Goal: Task Accomplishment & Management: Complete application form

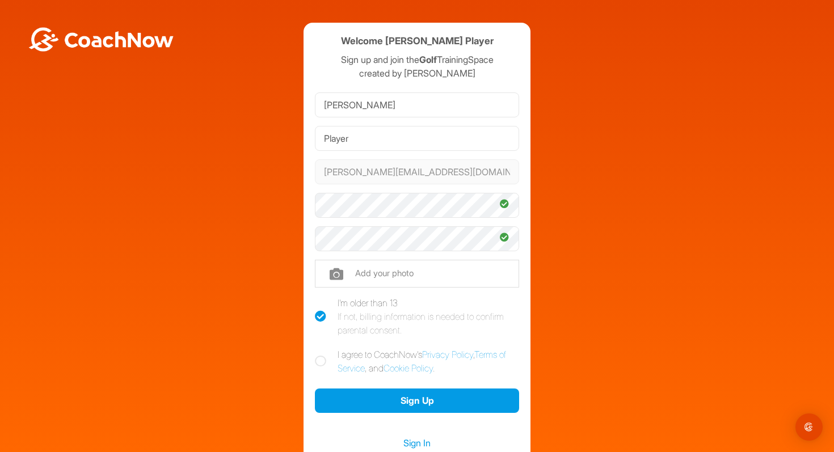
click at [320, 362] on icon at bounding box center [320, 361] width 11 height 11
click at [320, 355] on input "I agree to CoachNow's Privacy Policy , Terms of Service , and Cookie Policy ." at bounding box center [318, 351] width 7 height 7
checkbox input "true"
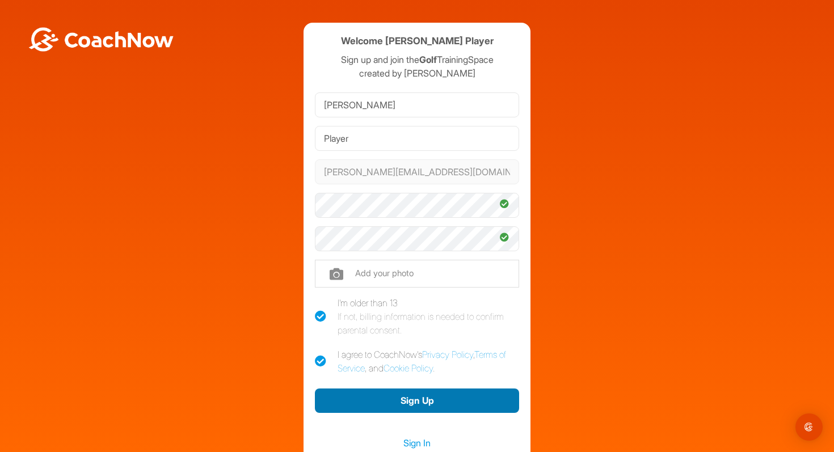
click at [411, 399] on button "Sign Up" at bounding box center [417, 401] width 204 height 24
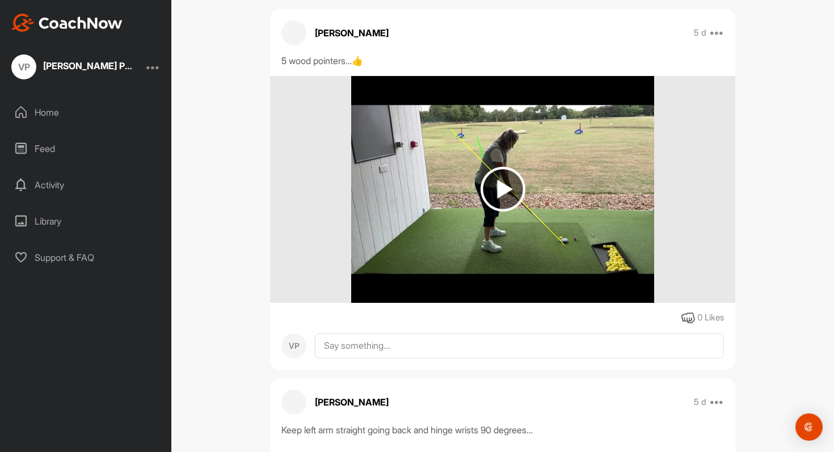
scroll to position [226, 0]
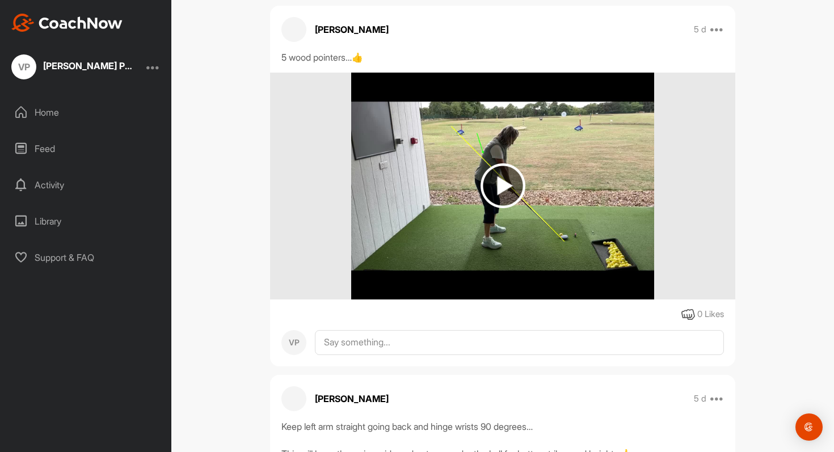
click at [498, 163] on img at bounding box center [502, 185] width 45 height 45
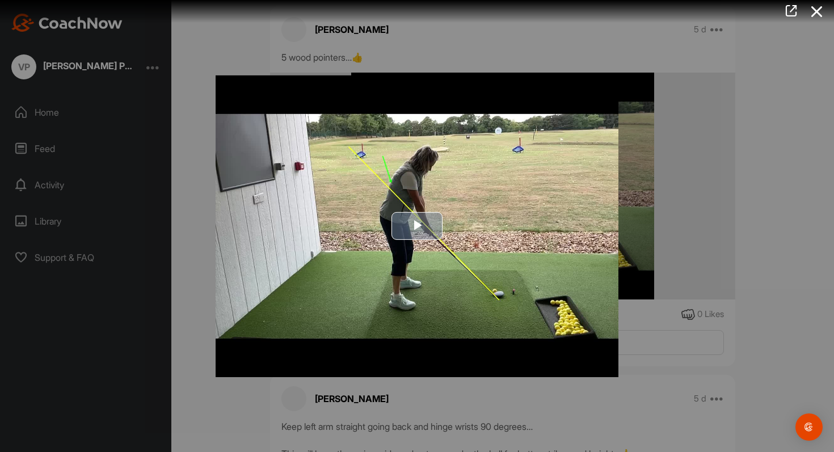
click at [417, 226] on span "Video Player" at bounding box center [417, 226] width 0 height 0
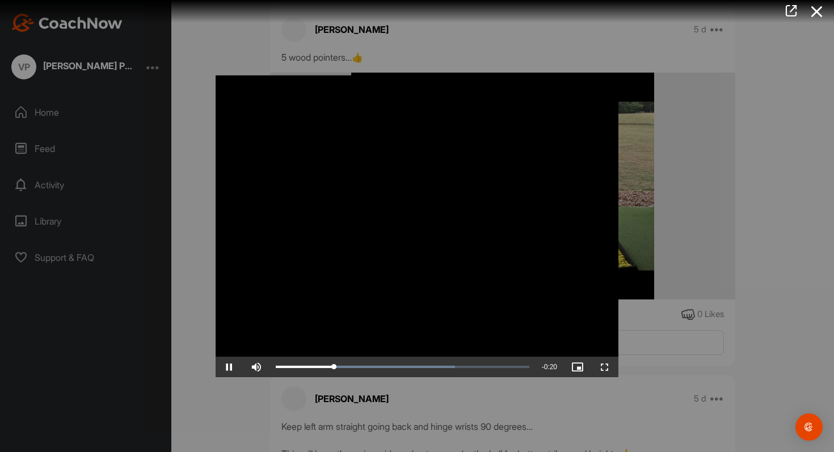
click at [754, 165] on div at bounding box center [417, 226] width 834 height 452
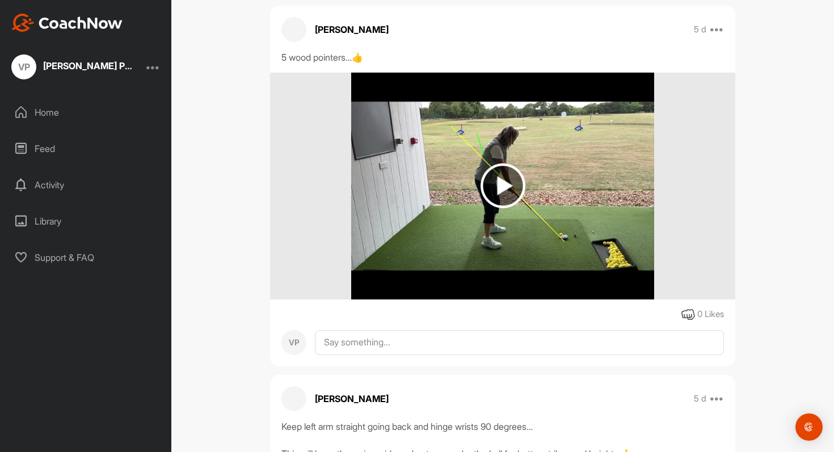
click at [503, 163] on img at bounding box center [502, 185] width 45 height 45
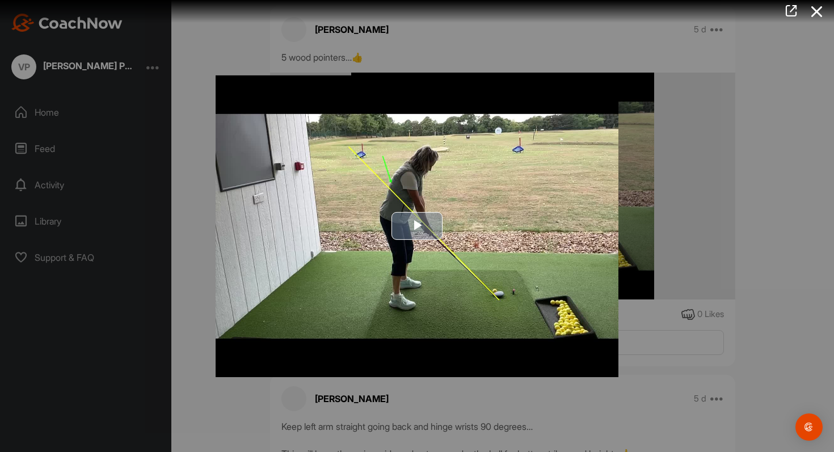
click at [417, 226] on span "Video Player" at bounding box center [417, 226] width 0 height 0
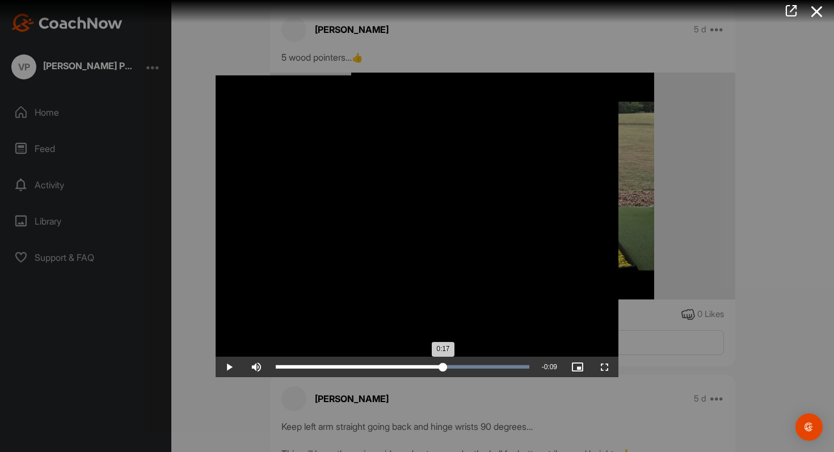
click at [442, 368] on div "Loaded : 100.00% 0:17 0:17" at bounding box center [403, 366] width 254 height 3
click at [233, 367] on span "Video Player" at bounding box center [229, 367] width 27 height 0
click at [424, 365] on div "Loaded : 100.00% 0:15 0:15" at bounding box center [402, 367] width 265 height 20
click at [416, 364] on div "Loaded : 100.00% 0:14 0:19" at bounding box center [402, 367] width 265 height 20
click at [726, 159] on div at bounding box center [417, 226] width 834 height 452
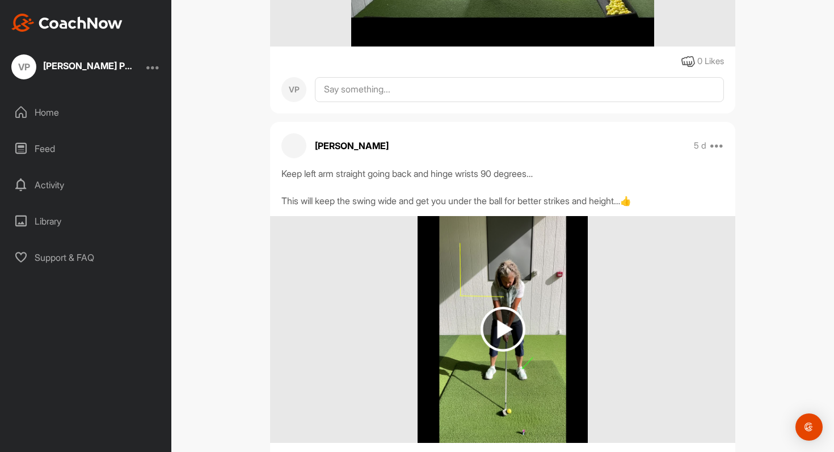
scroll to position [499, 0]
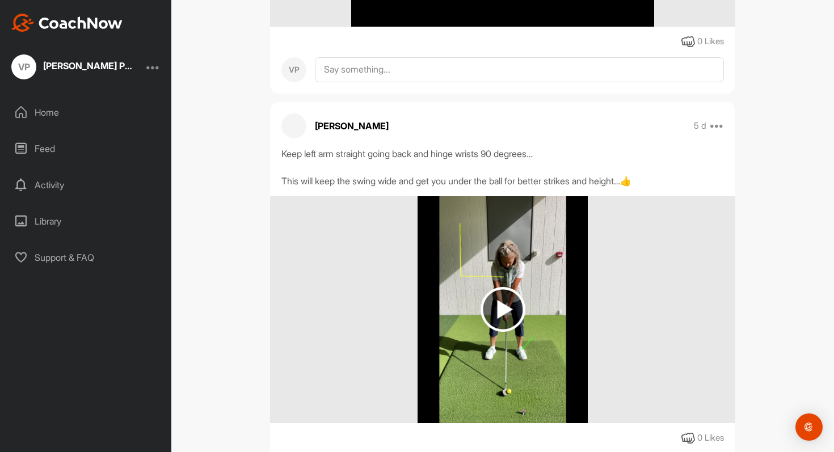
click at [504, 287] on img at bounding box center [502, 309] width 45 height 45
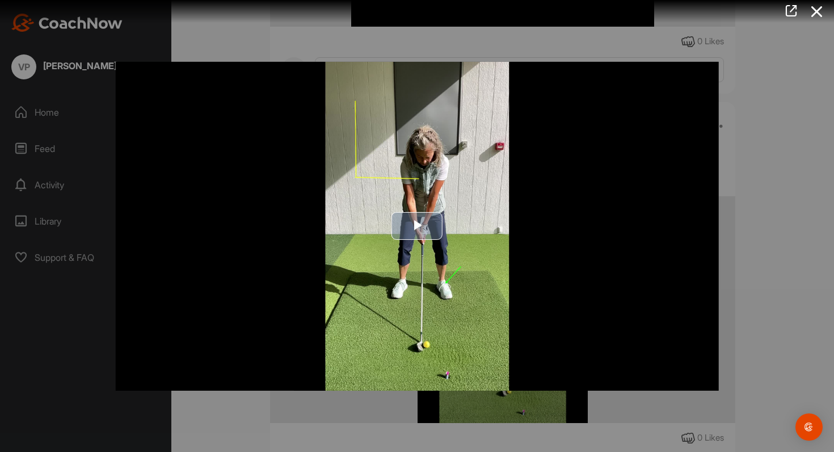
click at [417, 226] on span "Video Player" at bounding box center [417, 226] width 0 height 0
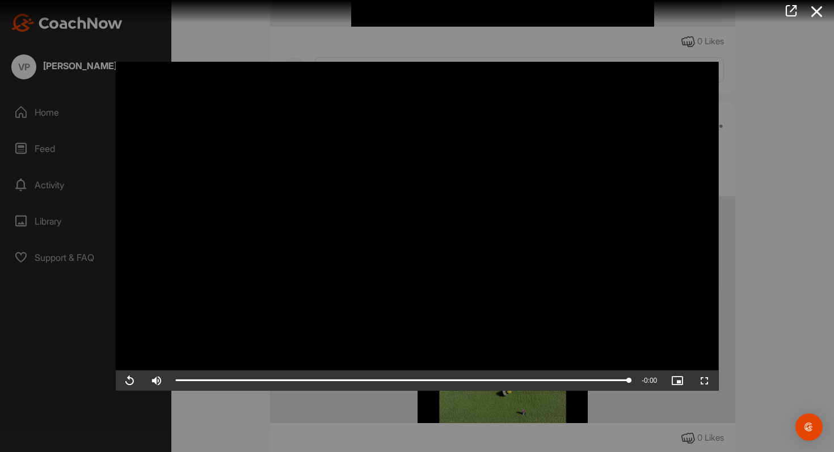
click at [831, 148] on div at bounding box center [417, 226] width 834 height 452
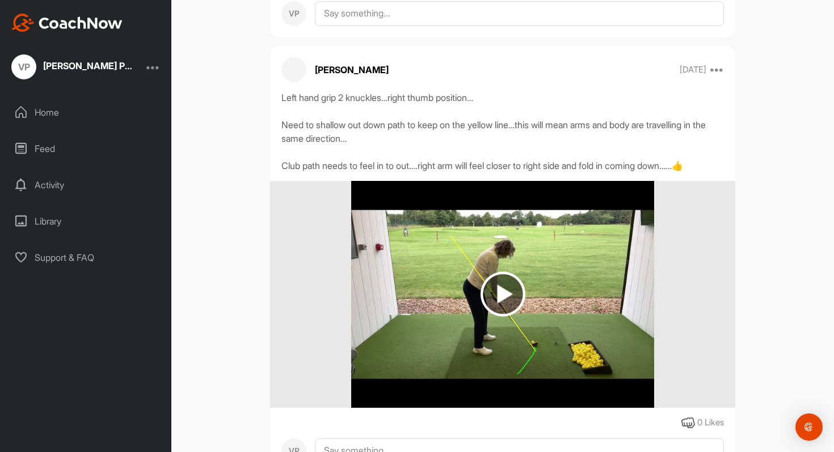
scroll to position [955, 0]
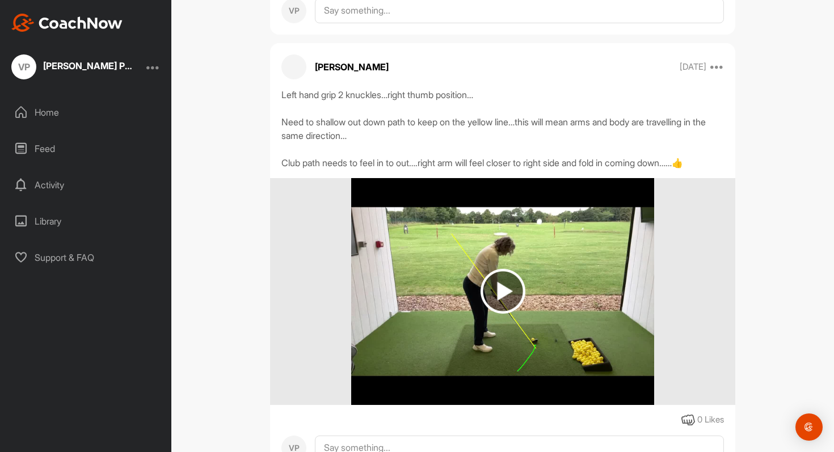
click at [501, 269] on img at bounding box center [502, 291] width 45 height 45
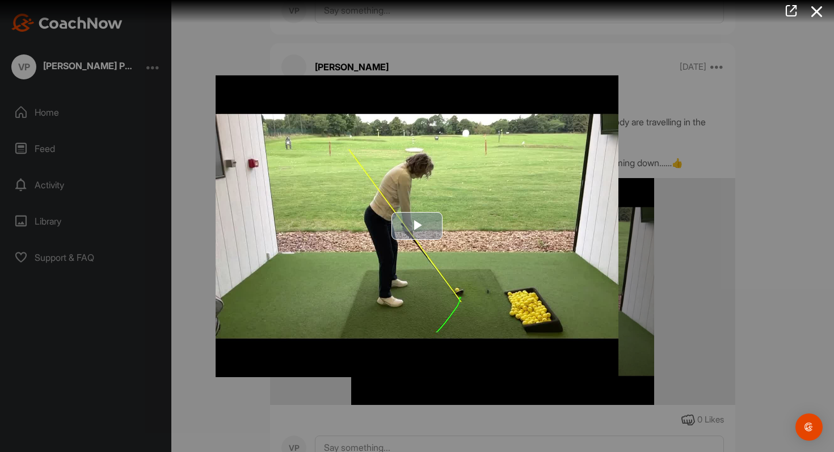
click at [417, 226] on span "Video Player" at bounding box center [417, 226] width 0 height 0
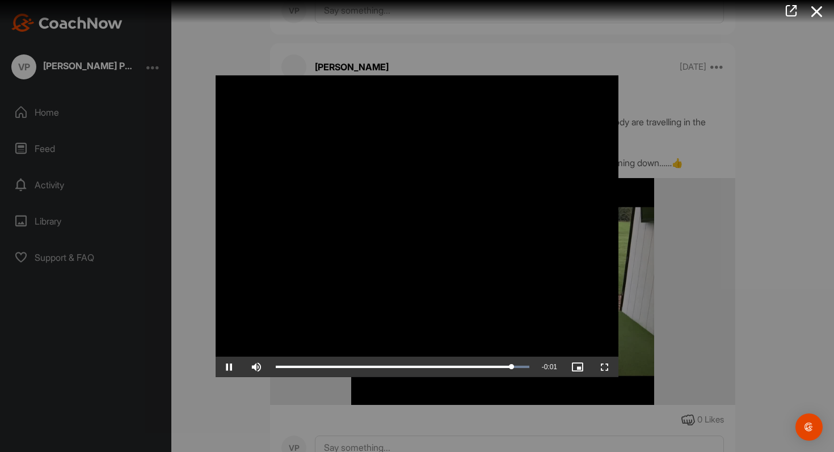
click at [801, 186] on div at bounding box center [417, 226] width 834 height 452
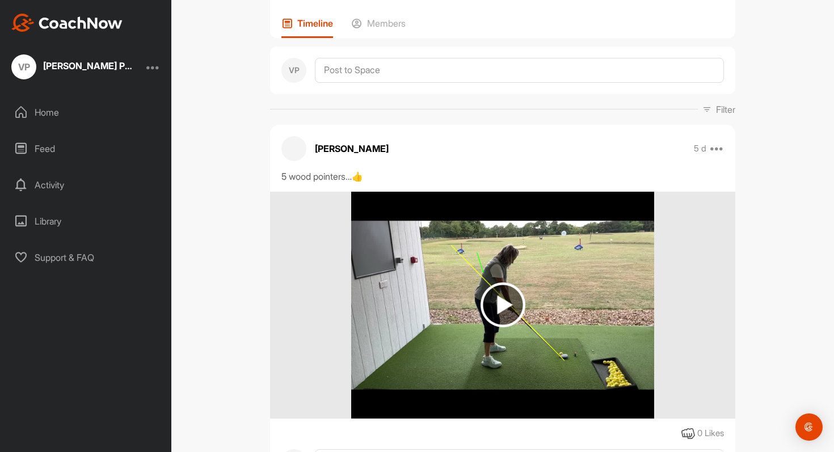
scroll to position [0, 0]
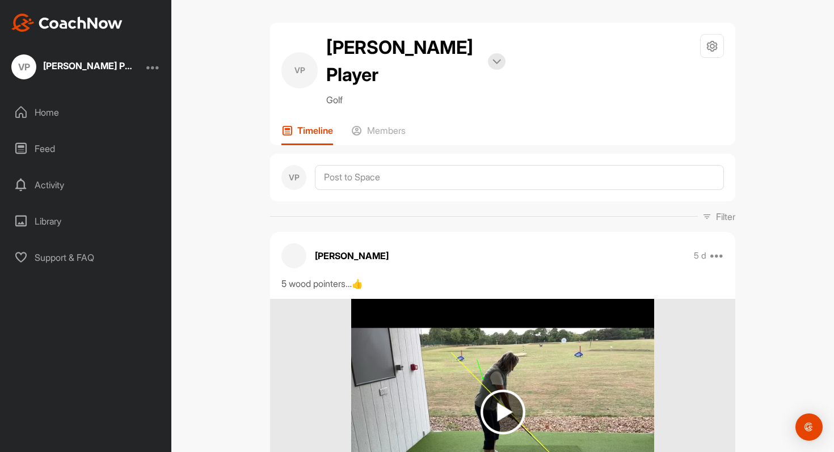
click at [54, 221] on div "Library" at bounding box center [86, 221] width 160 height 28
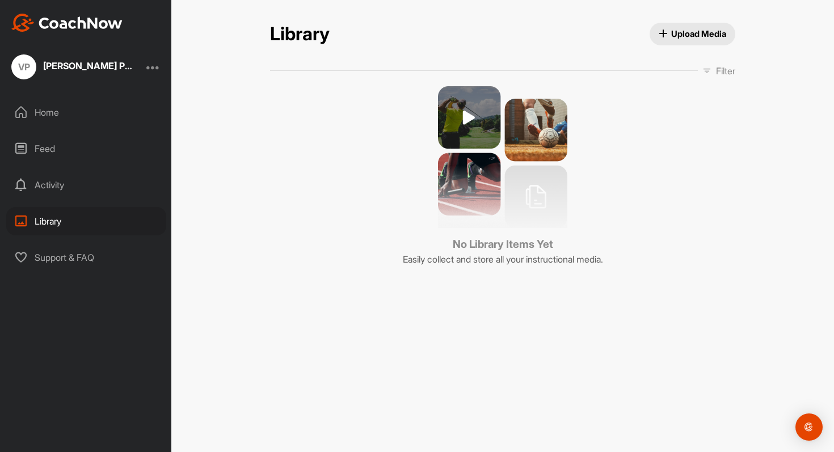
click at [42, 111] on div "Home" at bounding box center [86, 112] width 160 height 28
